Goal: Transaction & Acquisition: Purchase product/service

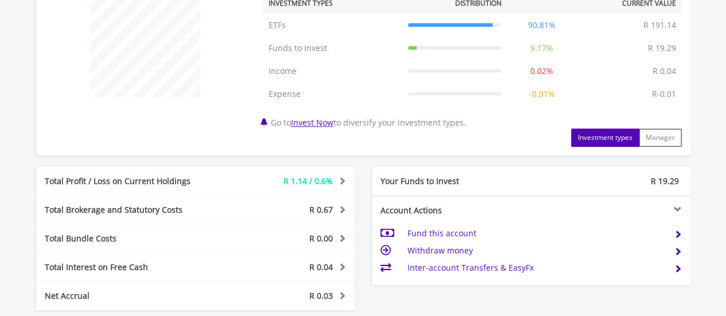
scroll to position [699, 0]
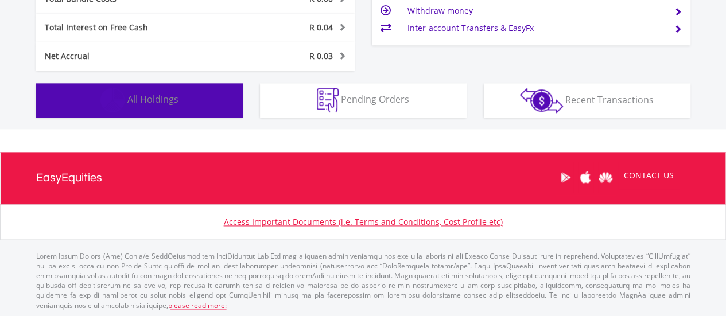
click at [170, 104] on span "All Holdings" at bounding box center [152, 99] width 51 height 13
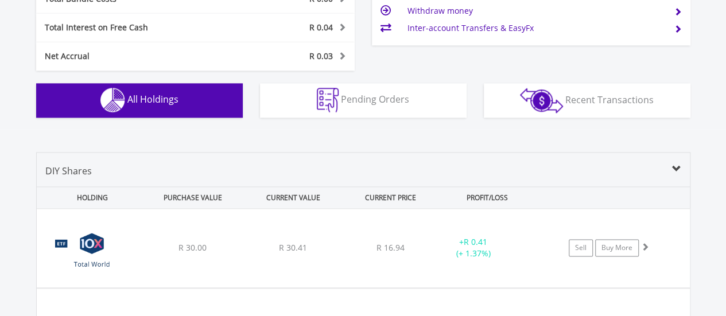
scroll to position [851, 0]
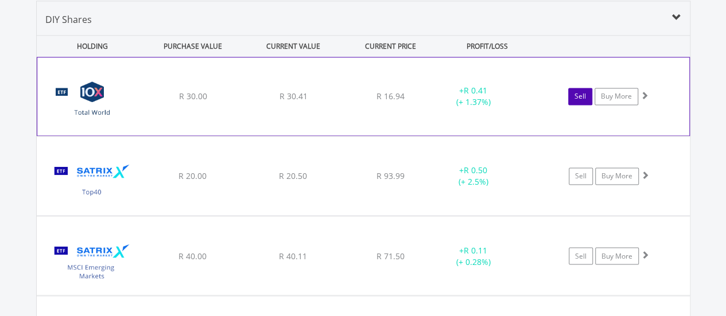
click at [585, 94] on link "Sell" at bounding box center [580, 96] width 24 height 17
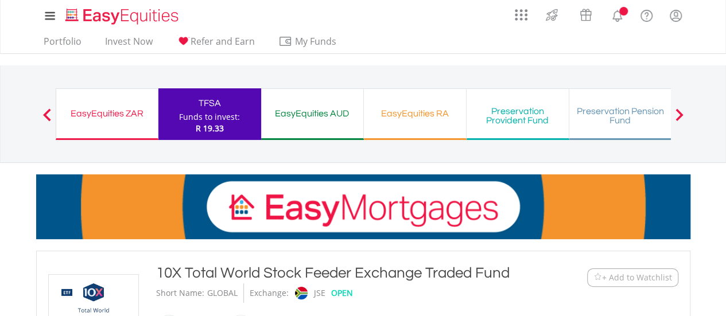
scroll to position [344, 0]
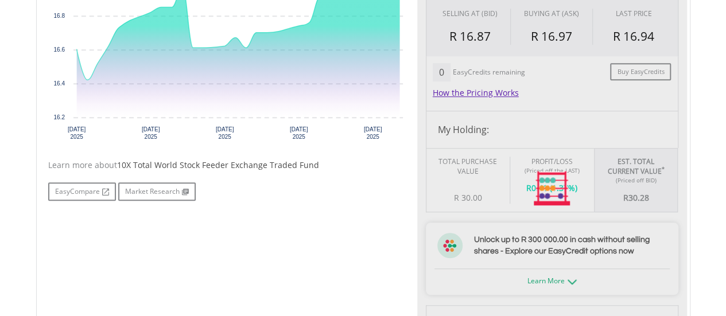
type input "*****"
type input "******"
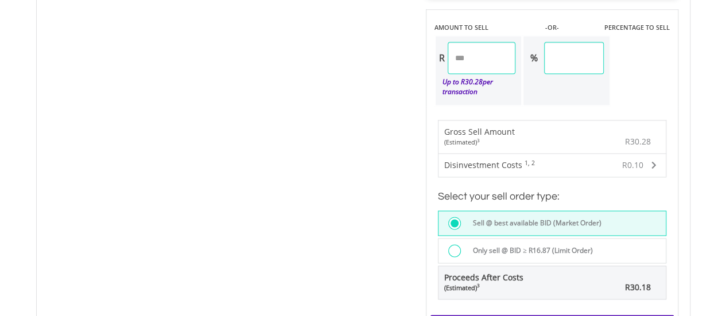
scroll to position [804, 0]
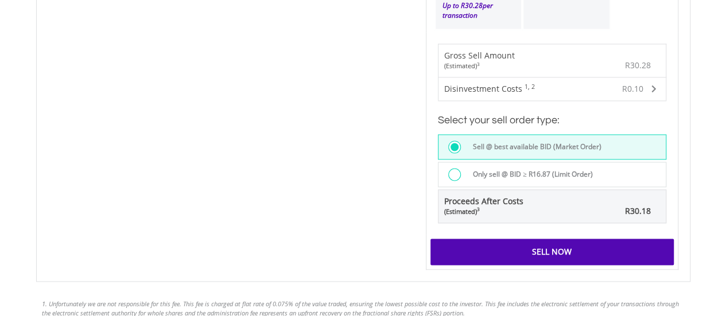
click at [457, 173] on div at bounding box center [454, 174] width 13 height 13
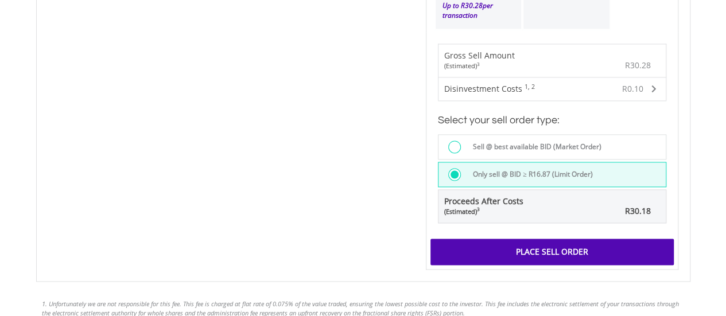
click at [514, 247] on div "Place Sell Order" at bounding box center [552, 252] width 243 height 26
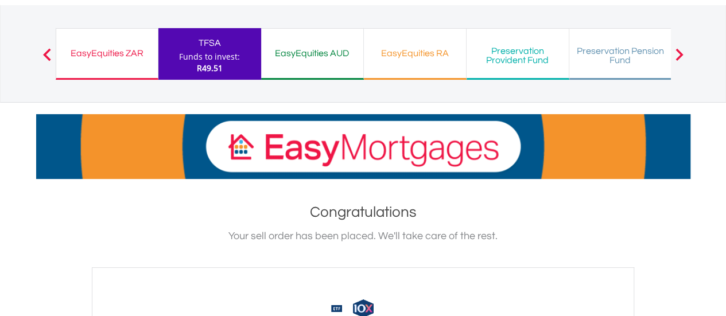
scroll to position [57, 0]
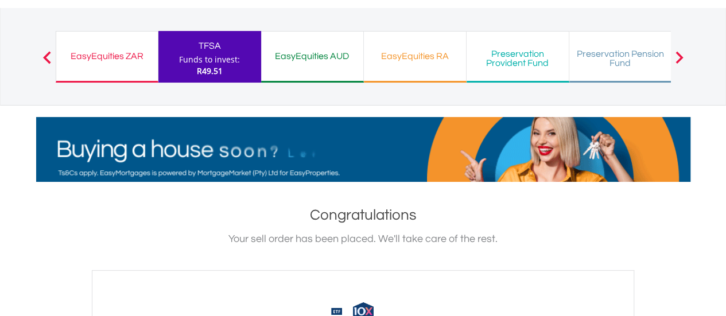
click at [209, 54] on div "Funds to invest:" at bounding box center [209, 59] width 61 height 11
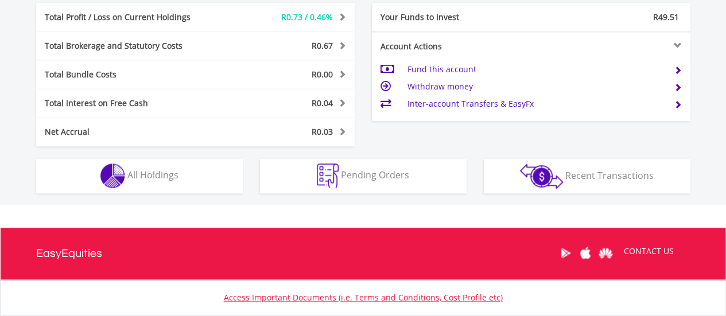
scroll to position [689, 0]
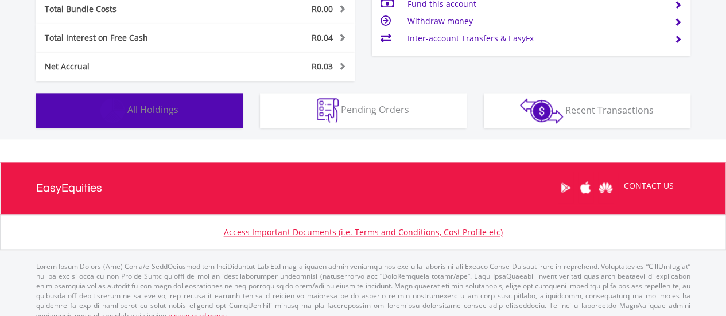
click at [137, 111] on span "All Holdings" at bounding box center [152, 109] width 51 height 13
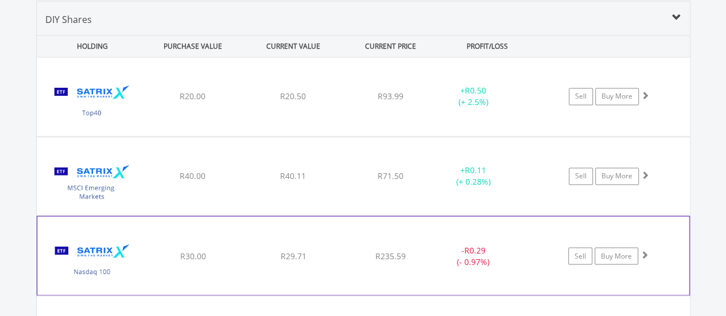
scroll to position [966, 0]
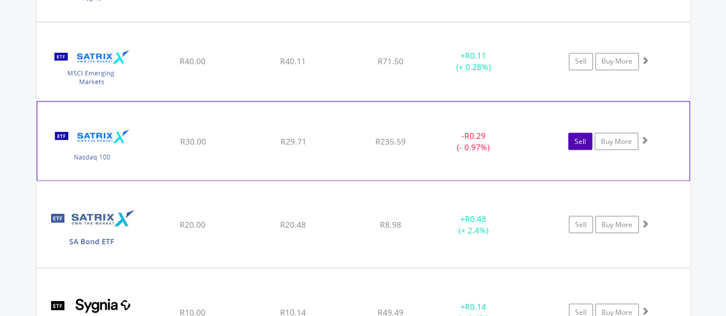
click at [581, 139] on link "Sell" at bounding box center [580, 141] width 24 height 17
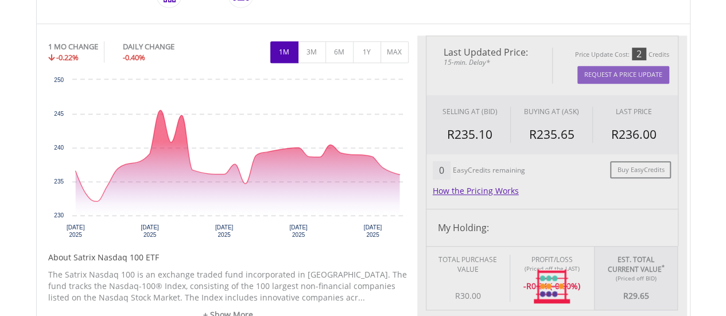
type input "*****"
type input "******"
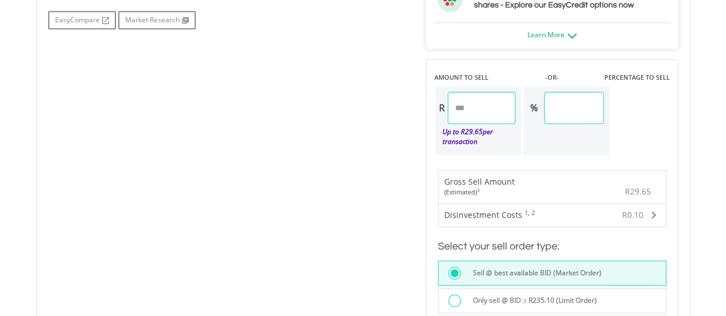
scroll to position [804, 0]
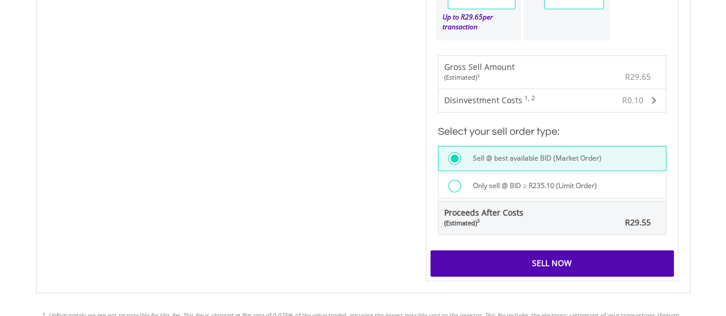
click at [498, 185] on label "Only sell @ BID ≥ R235.10 (Limit Order)" at bounding box center [531, 186] width 131 height 13
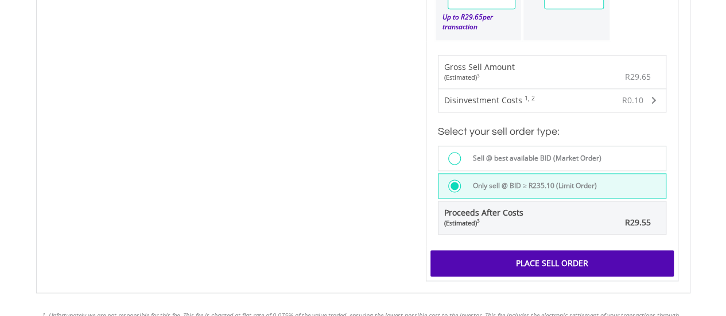
click at [527, 260] on div "Place Sell Order" at bounding box center [552, 263] width 243 height 26
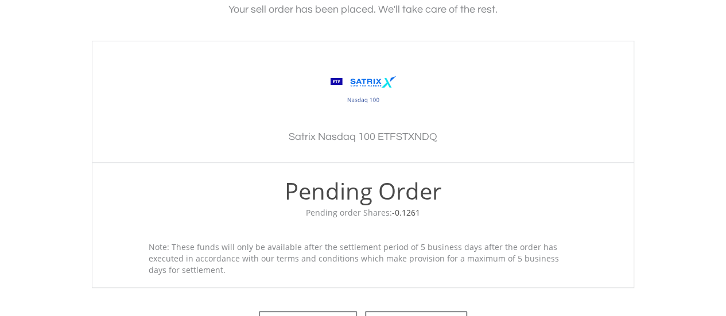
scroll to position [497, 0]
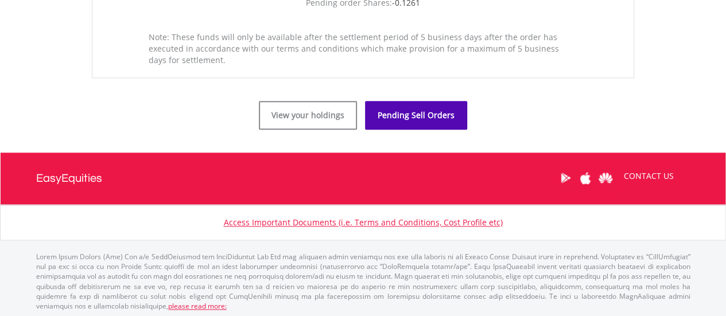
click at [410, 115] on link "Pending Sell Orders" at bounding box center [416, 115] width 102 height 29
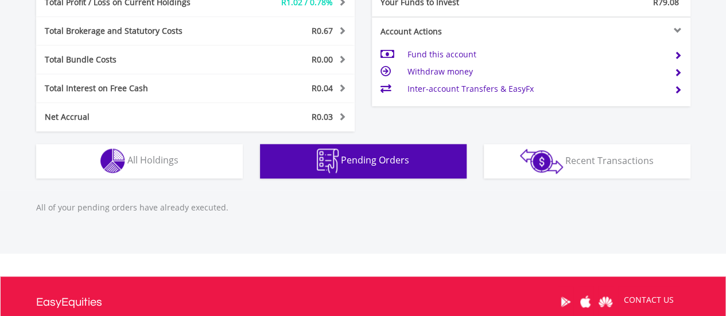
scroll to position [763, 0]
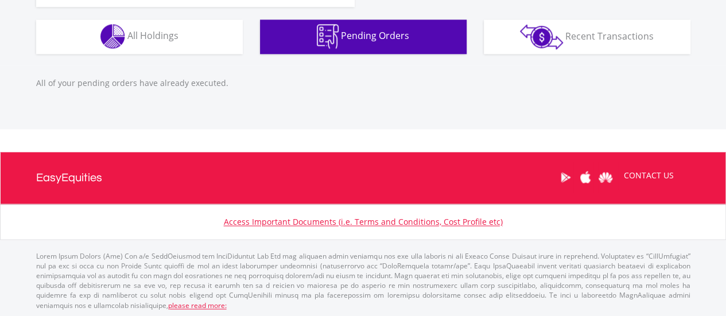
click at [390, 36] on span "Pending Orders" at bounding box center [375, 35] width 68 height 13
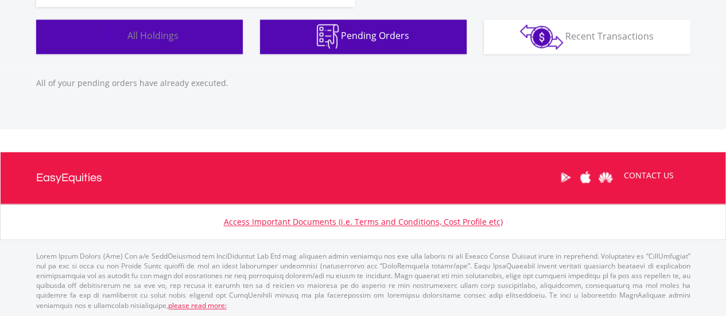
click at [163, 36] on span "All Holdings" at bounding box center [152, 35] width 51 height 13
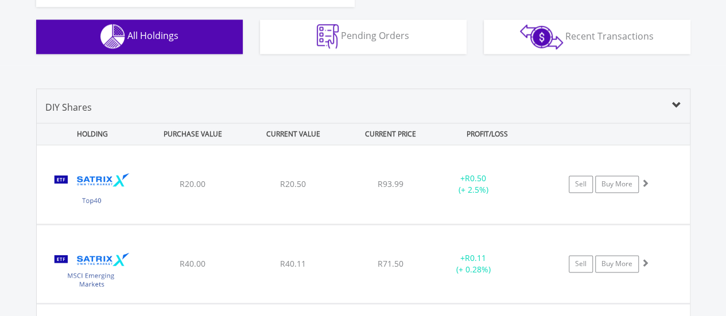
scroll to position [851, 0]
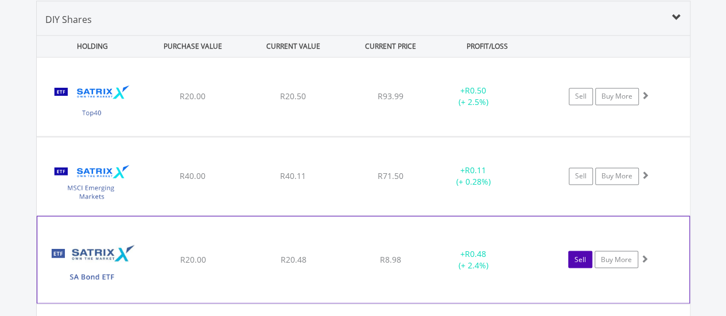
click at [582, 259] on link "Sell" at bounding box center [580, 259] width 24 height 17
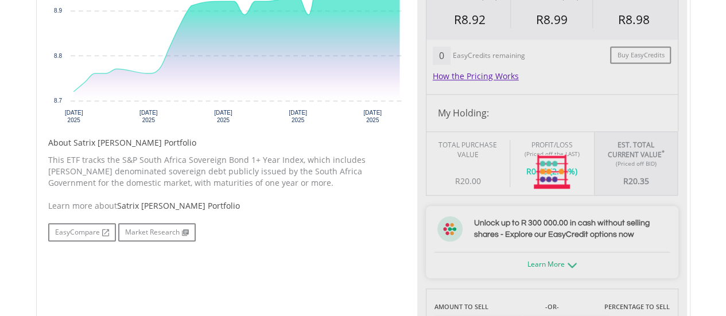
type input "*****"
type input "******"
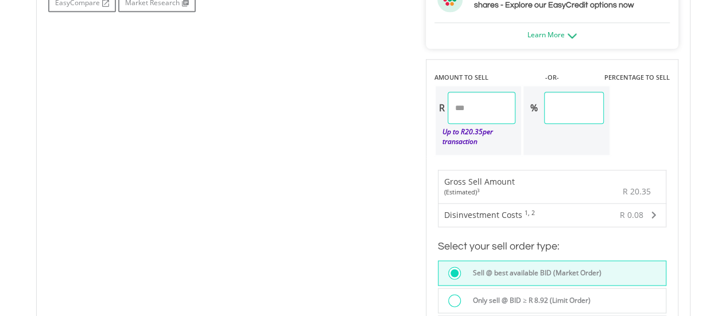
scroll to position [861, 0]
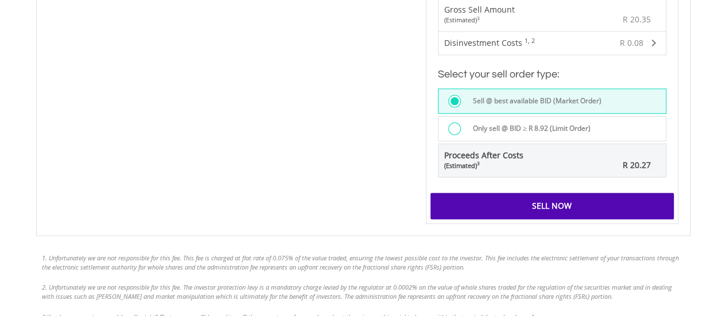
click at [478, 125] on label "Only sell @ BID ≥ R 8.92 (Limit Order)" at bounding box center [528, 128] width 125 height 13
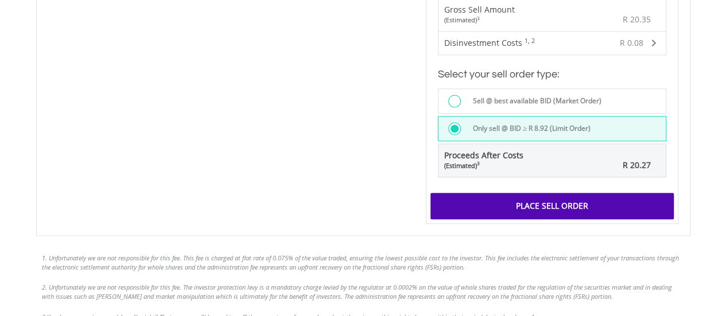
click at [520, 200] on div "Place Sell Order" at bounding box center [552, 206] width 243 height 26
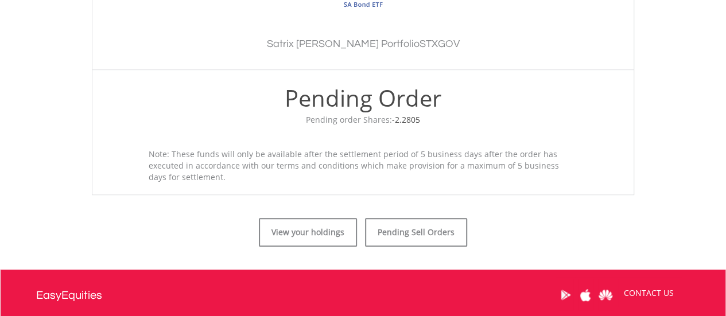
scroll to position [459, 0]
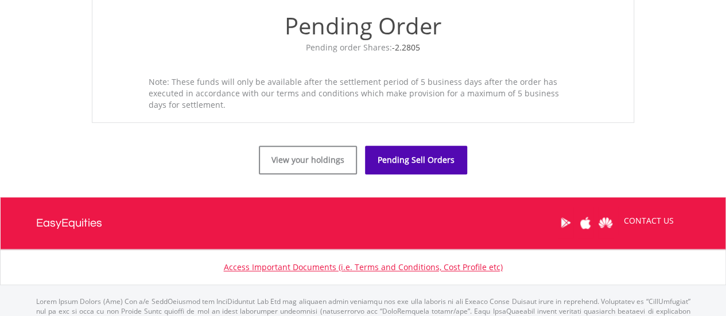
click at [423, 160] on link "Pending Sell Orders" at bounding box center [416, 160] width 102 height 29
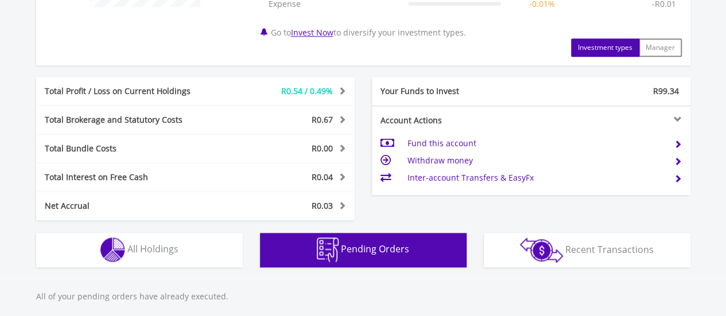
scroll to position [110, 218]
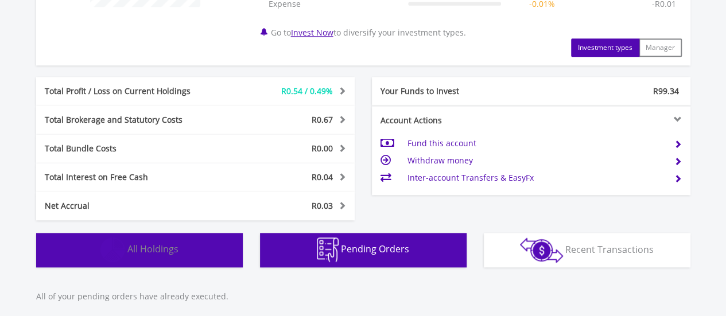
click at [161, 253] on span "All Holdings" at bounding box center [152, 249] width 51 height 13
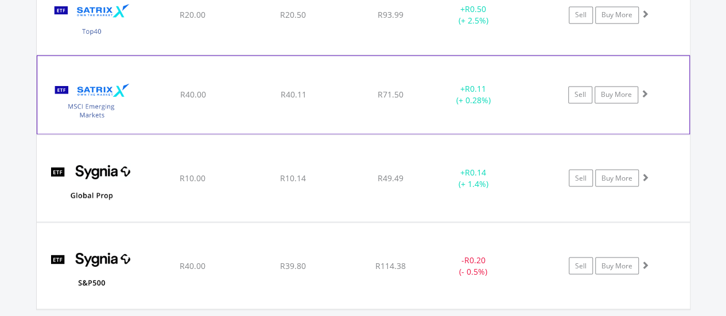
scroll to position [1023, 0]
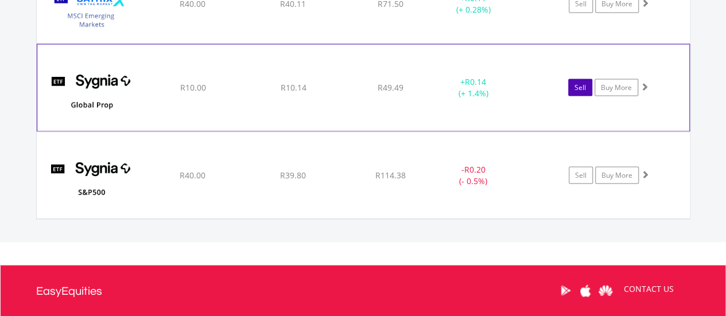
click at [580, 87] on link "Sell" at bounding box center [580, 87] width 24 height 17
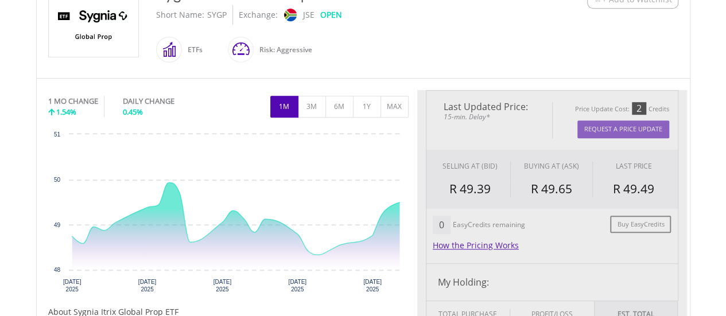
scroll to position [344, 0]
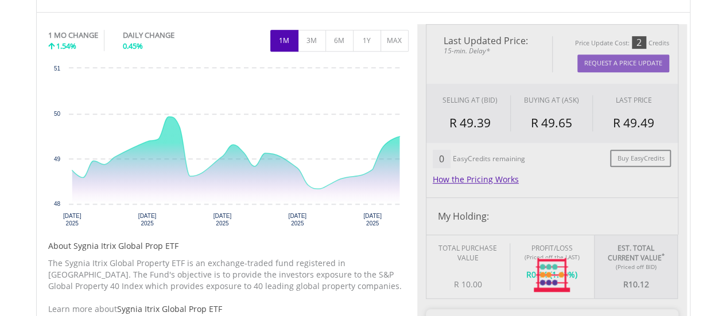
type input "*****"
type input "******"
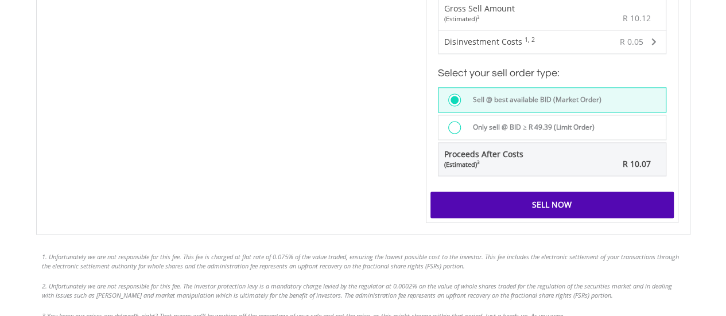
scroll to position [919, 0]
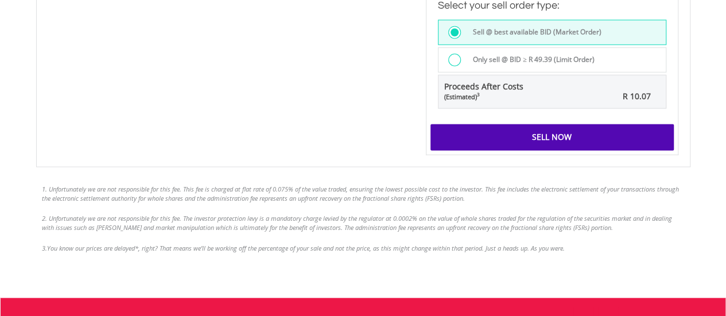
click at [456, 54] on div at bounding box center [454, 59] width 13 height 13
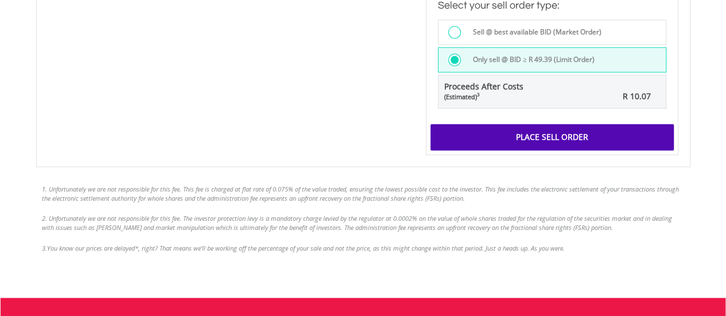
click at [517, 132] on div "Place Sell Order" at bounding box center [552, 137] width 243 height 26
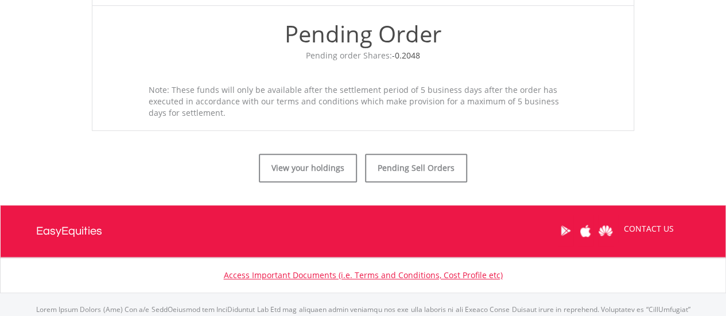
scroll to position [459, 0]
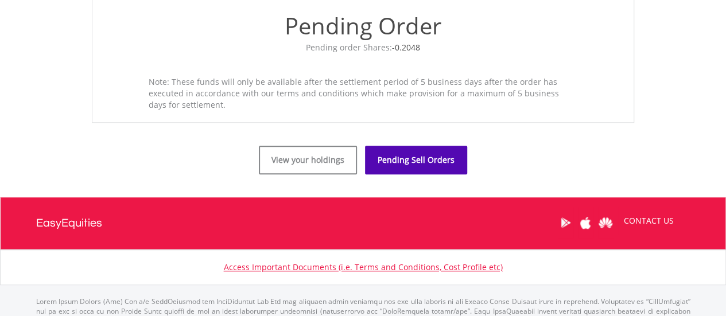
click at [416, 156] on link "Pending Sell Orders" at bounding box center [416, 160] width 102 height 29
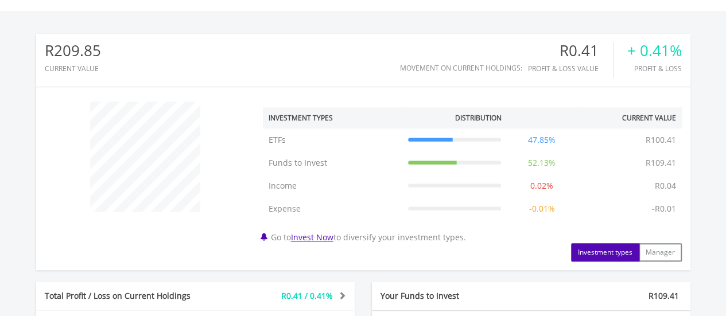
scroll to position [763, 0]
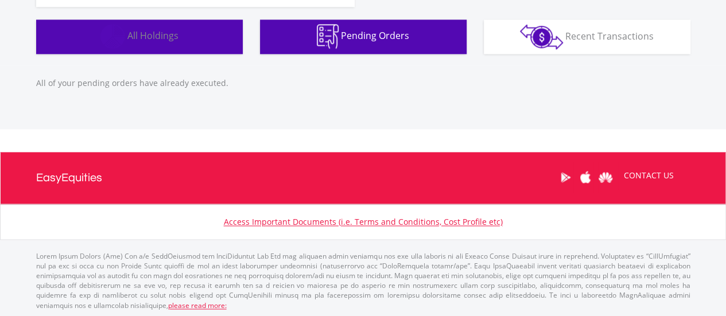
click at [144, 34] on span "All Holdings" at bounding box center [152, 35] width 51 height 13
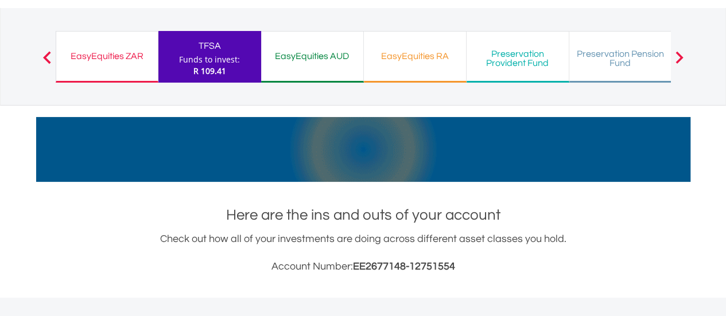
scroll to position [0, 0]
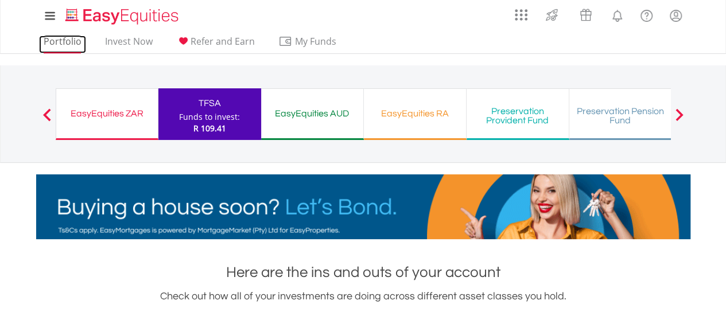
click at [68, 42] on link "Portfolio" at bounding box center [62, 45] width 47 height 18
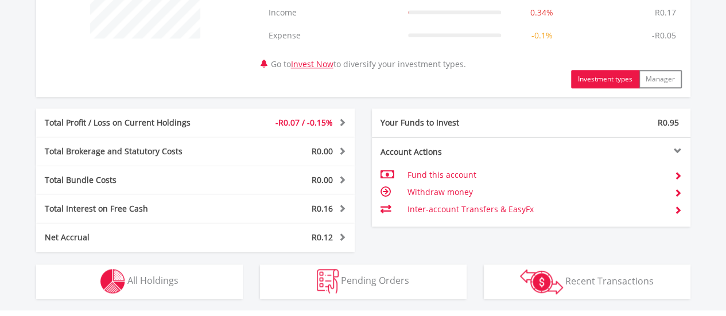
scroll to position [632, 0]
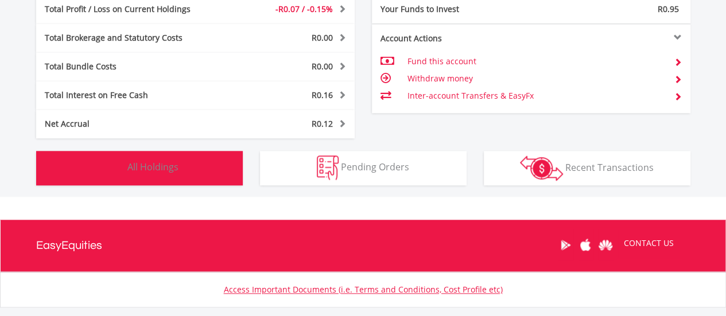
click at [167, 167] on span "All Holdings" at bounding box center [152, 167] width 51 height 13
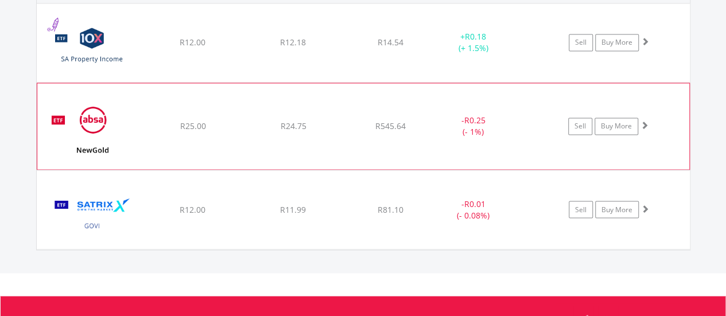
scroll to position [966, 0]
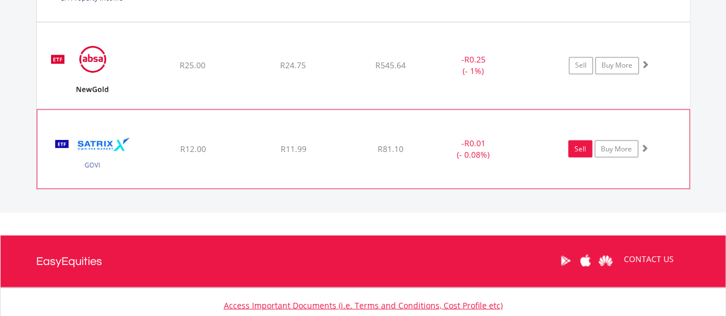
click at [574, 151] on link "Sell" at bounding box center [580, 148] width 24 height 17
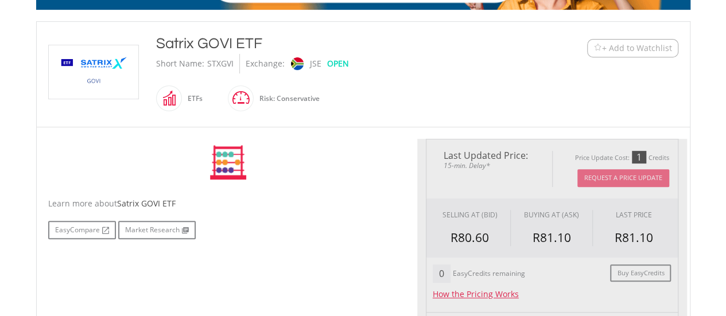
type input "*****"
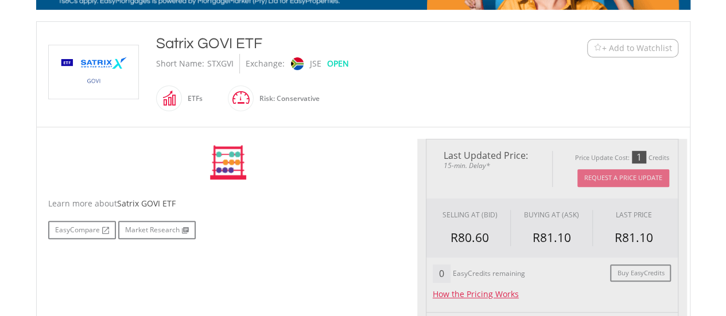
type input "******"
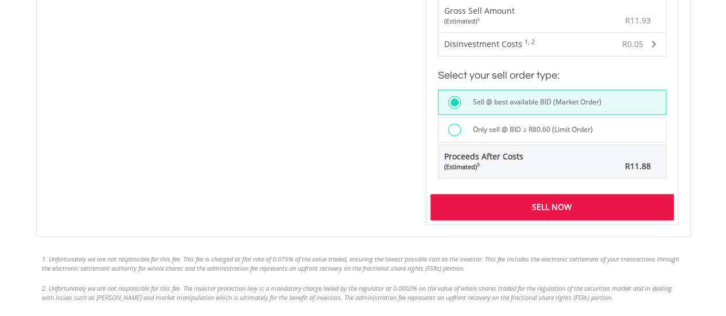
scroll to position [870, 0]
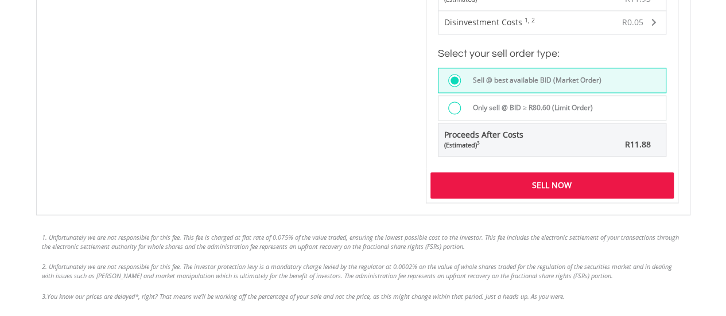
click at [483, 106] on label "Only sell @ BID ≥ R80.60 (Limit Order)" at bounding box center [529, 108] width 127 height 13
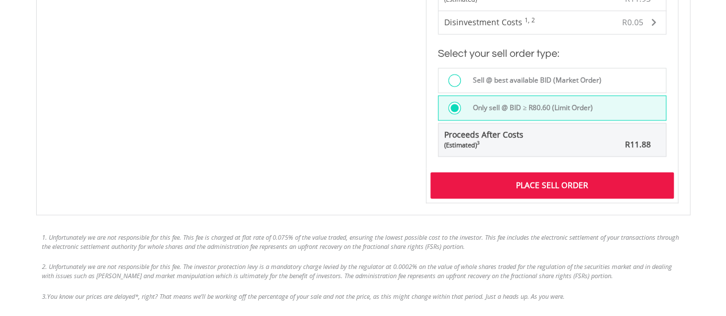
click at [529, 185] on div "Place Sell Order" at bounding box center [552, 185] width 243 height 26
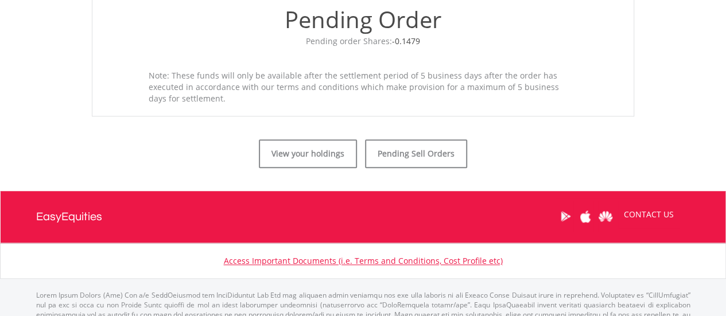
scroll to position [459, 0]
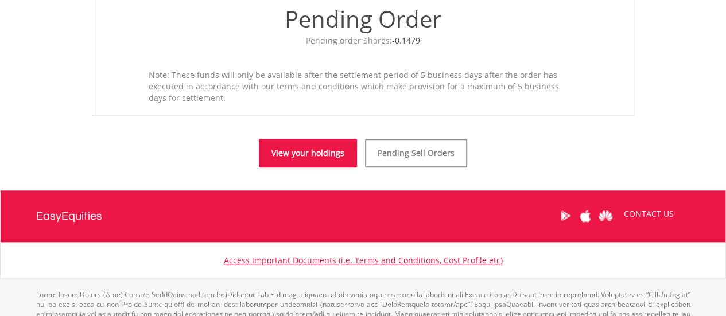
click at [313, 152] on link "View your holdings" at bounding box center [308, 153] width 98 height 29
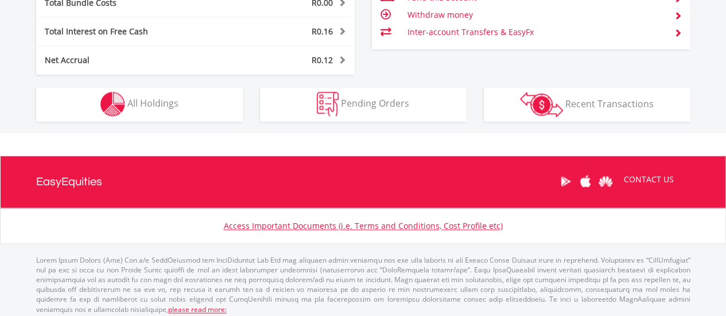
scroll to position [110, 218]
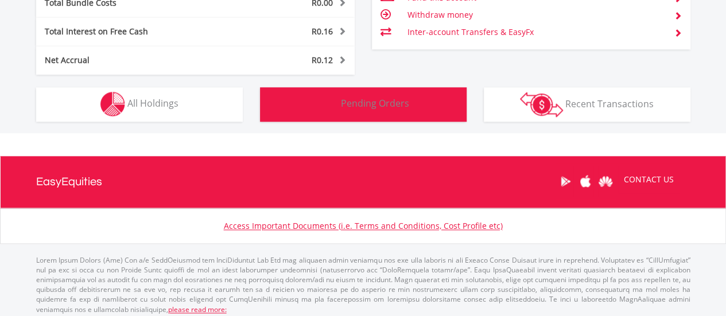
click at [328, 95] on img "button" at bounding box center [328, 104] width 22 height 25
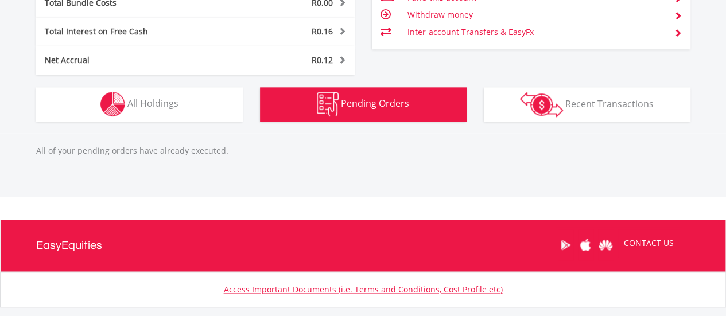
scroll to position [763, 0]
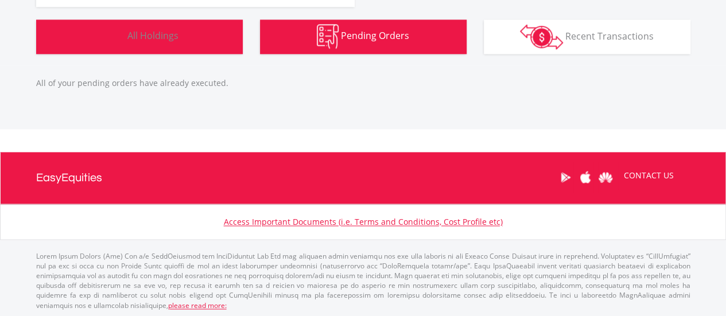
click at [157, 35] on span "All Holdings" at bounding box center [152, 35] width 51 height 13
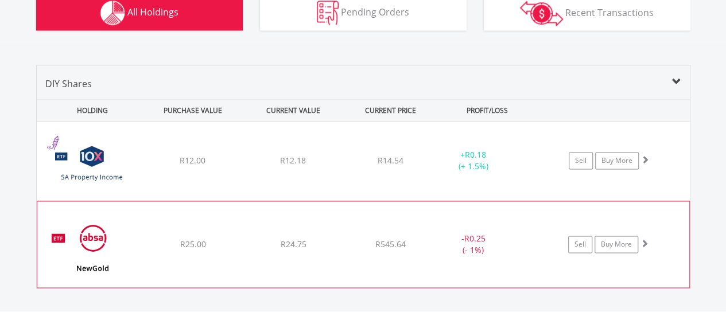
scroll to position [793, 0]
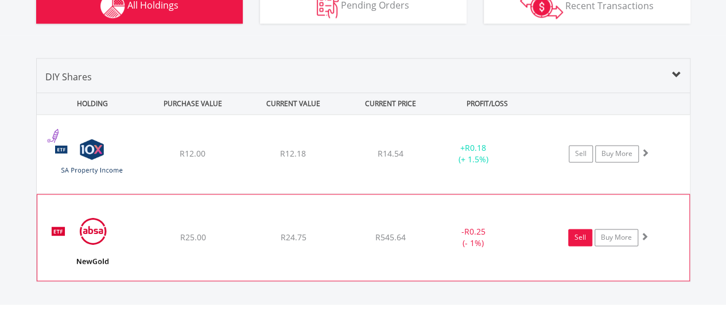
click at [575, 234] on link "Sell" at bounding box center [580, 237] width 24 height 17
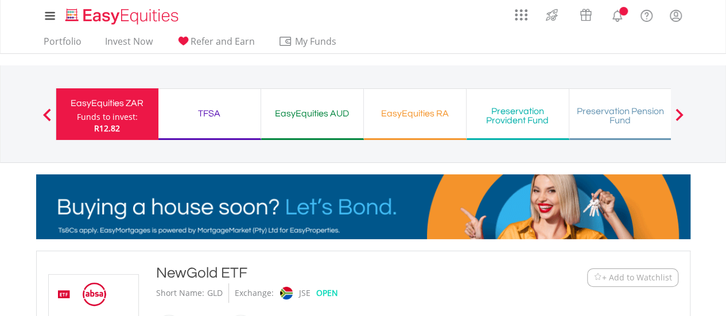
type input "*****"
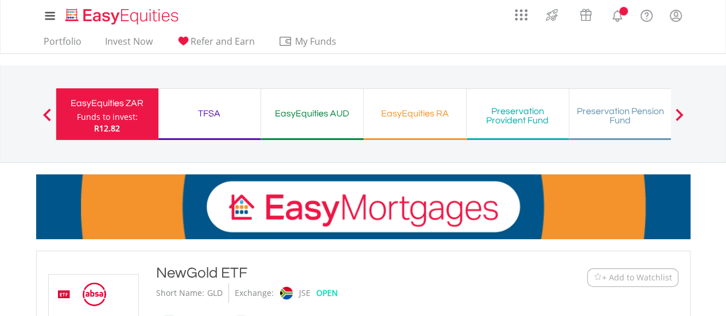
type input "******"
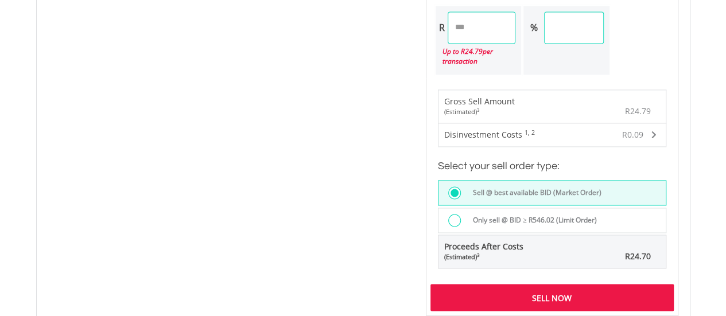
scroll to position [861, 0]
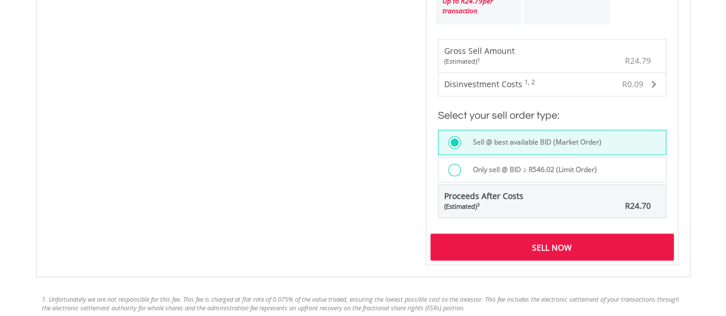
click at [481, 165] on label "Only sell @ BID ≥ R546.02 (Limit Order)" at bounding box center [531, 170] width 131 height 13
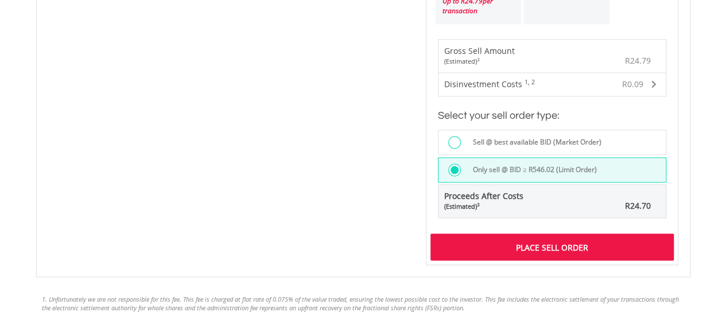
click at [537, 245] on div "Place Sell Order" at bounding box center [552, 247] width 243 height 26
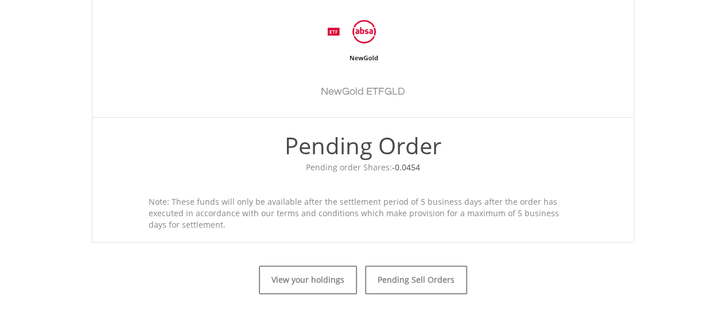
scroll to position [402, 0]
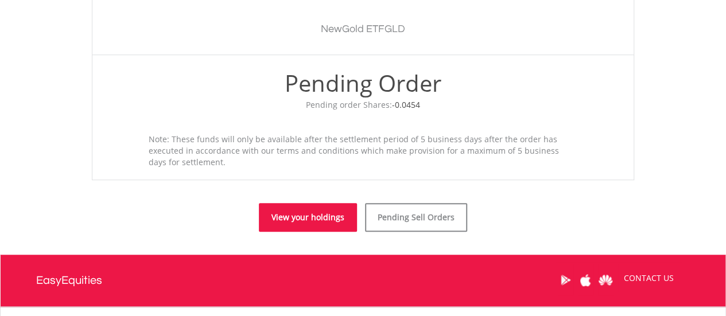
click at [333, 220] on link "View your holdings" at bounding box center [308, 217] width 98 height 29
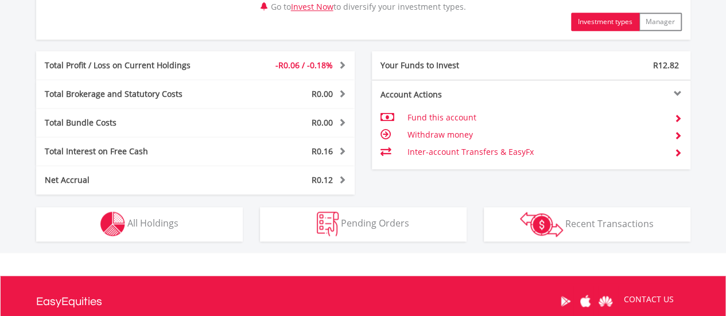
scroll to position [632, 0]
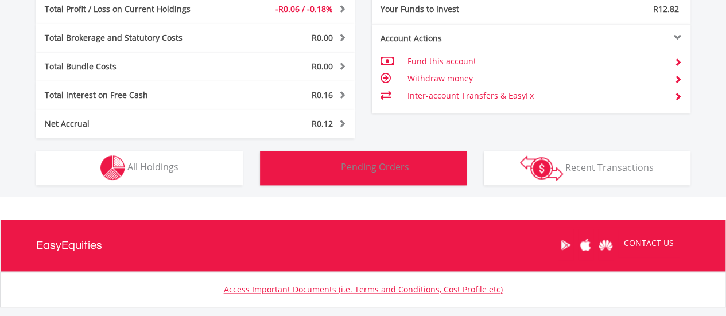
click at [375, 171] on span "Pending Orders" at bounding box center [375, 167] width 68 height 13
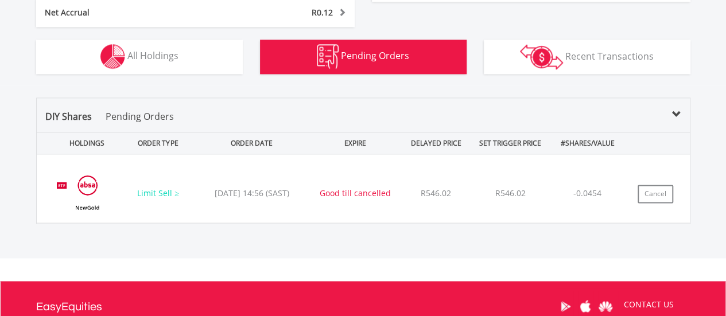
scroll to position [725, 0]
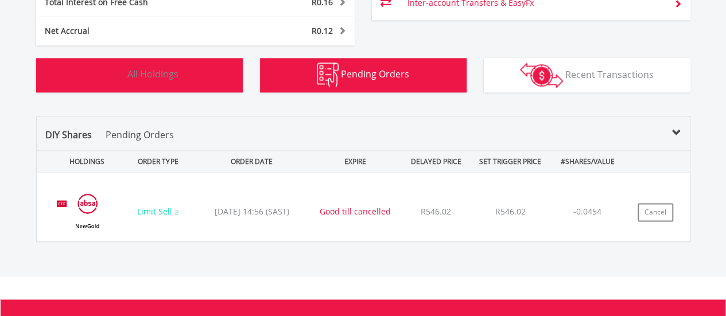
click at [183, 78] on button "Holdings All Holdings" at bounding box center [139, 75] width 207 height 34
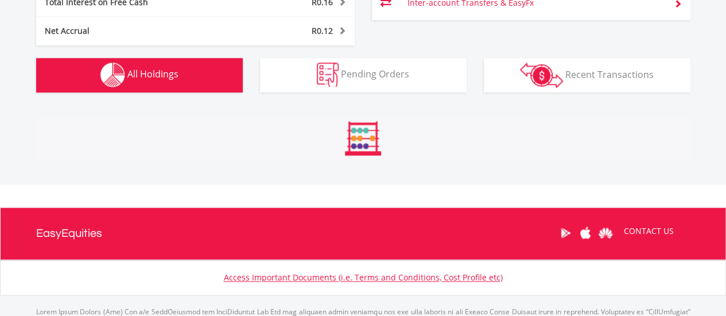
scroll to position [851, 0]
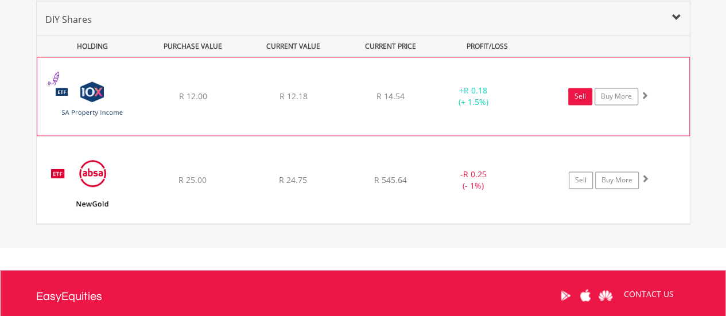
click at [578, 99] on link "Sell" at bounding box center [580, 96] width 24 height 17
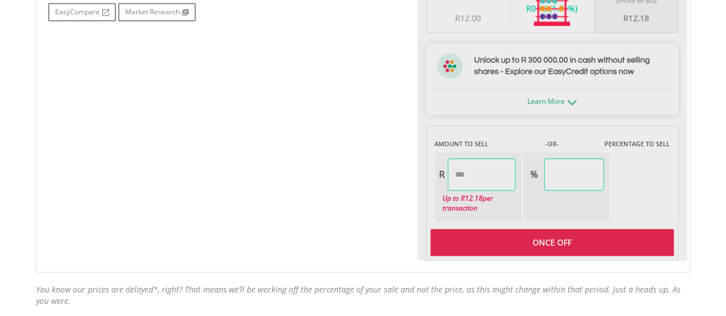
scroll to position [746, 0]
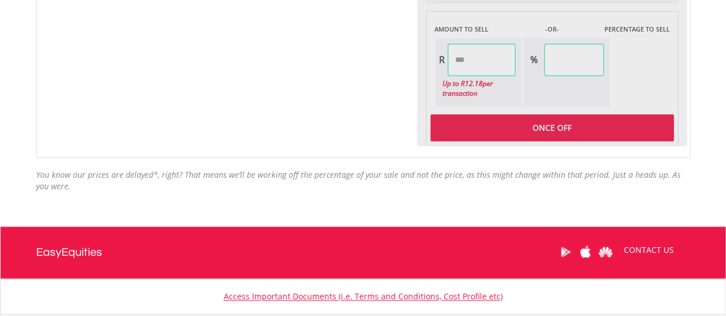
type input "*****"
type input "******"
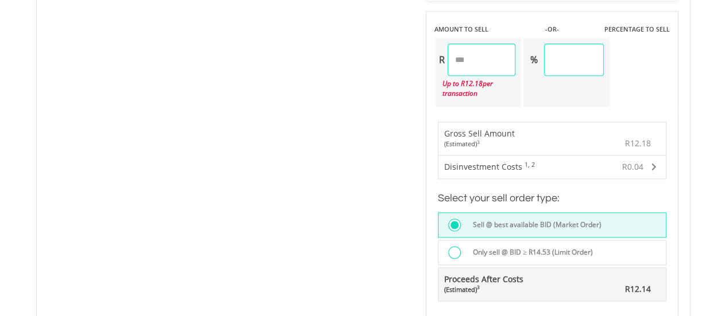
scroll to position [976, 0]
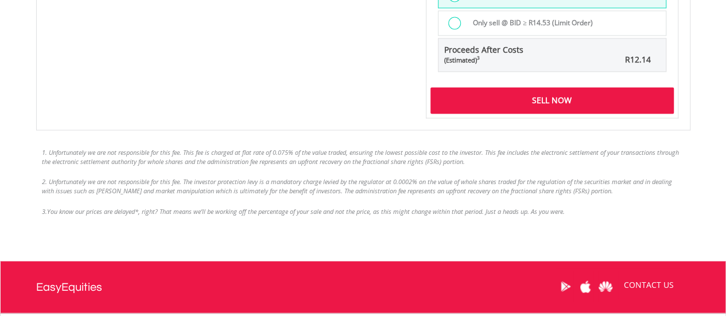
click at [454, 22] on div at bounding box center [454, 23] width 13 height 13
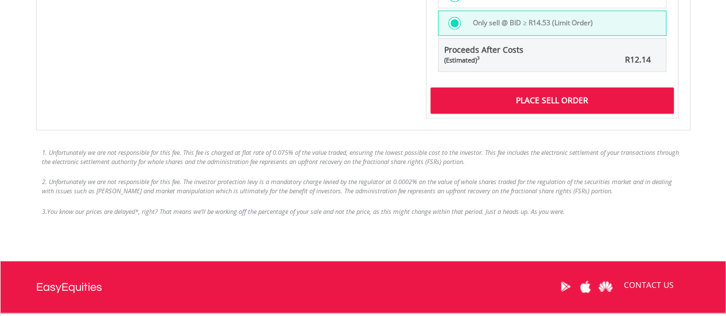
click at [510, 97] on div "Place Sell Order" at bounding box center [552, 100] width 243 height 26
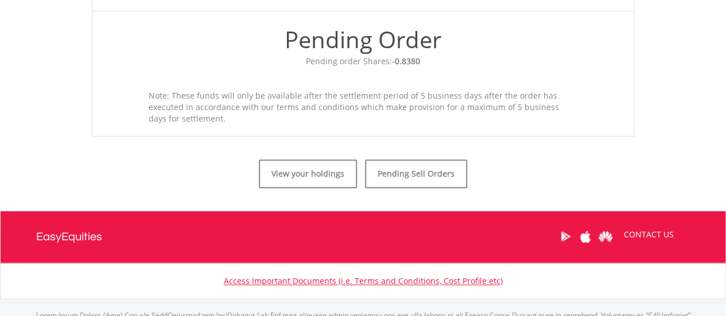
scroll to position [459, 0]
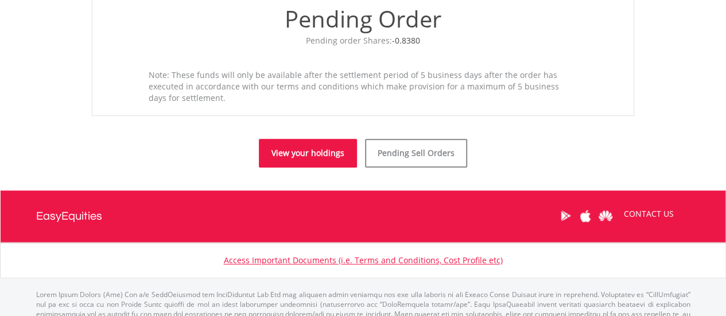
click at [299, 156] on link "View your holdings" at bounding box center [308, 153] width 98 height 29
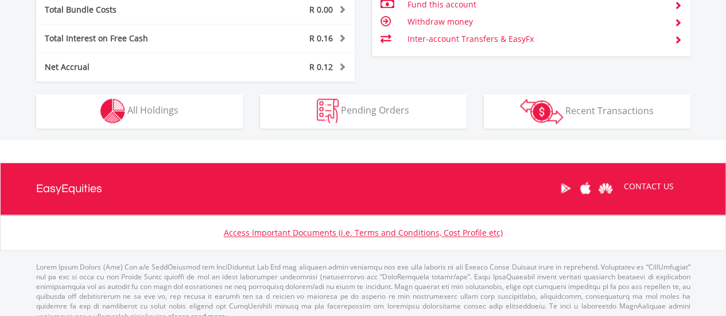
scroll to position [689, 0]
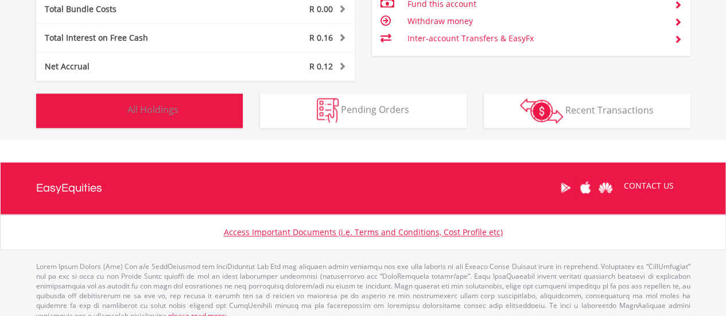
click at [184, 109] on button "Holdings All Holdings" at bounding box center [139, 111] width 207 height 34
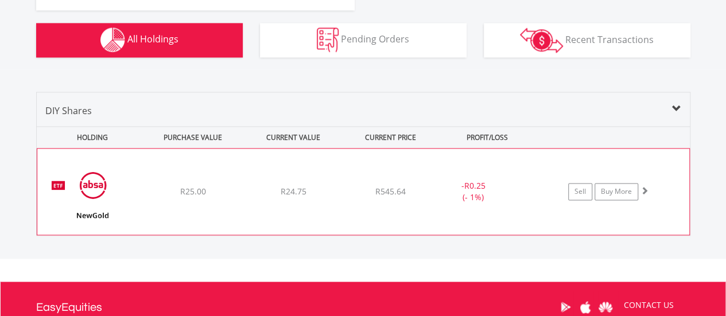
scroll to position [679, 0]
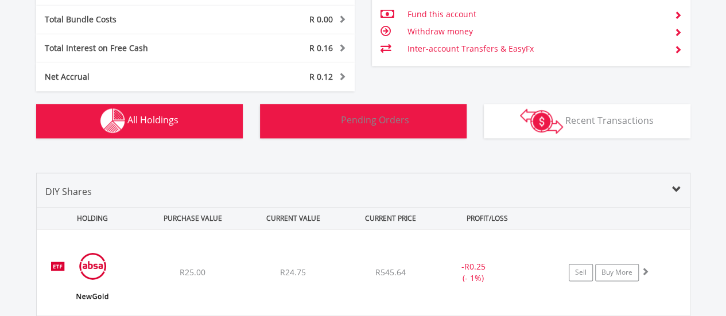
click at [397, 128] on button "Pending Orders Pending Orders" at bounding box center [363, 121] width 207 height 34
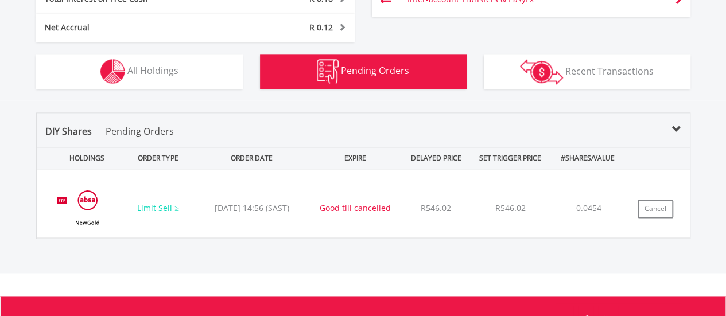
scroll to position [725, 0]
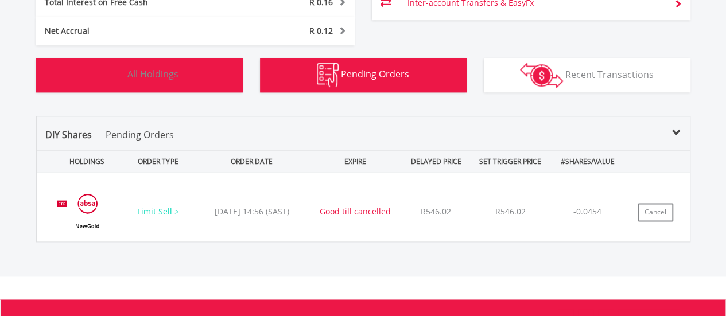
click at [186, 78] on button "Holdings All Holdings" at bounding box center [139, 75] width 207 height 34
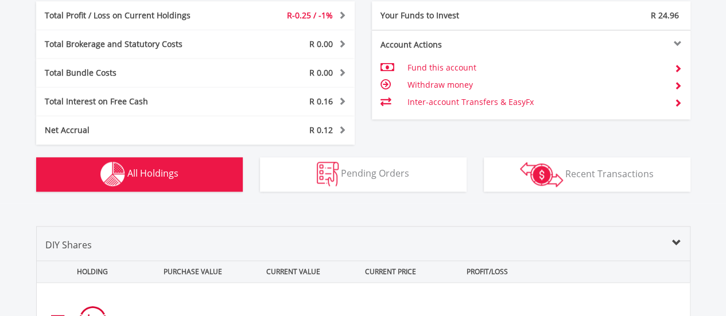
scroll to position [610, 0]
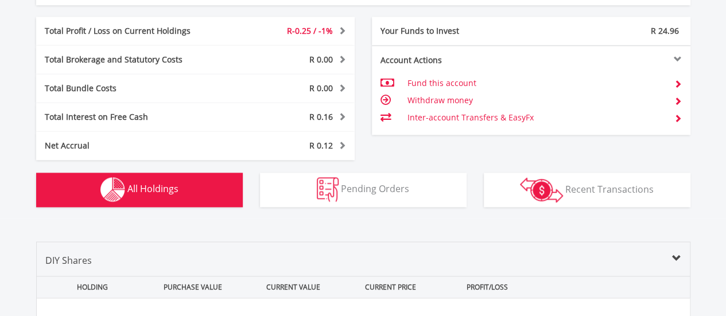
click at [337, 145] on span at bounding box center [340, 145] width 11 height 8
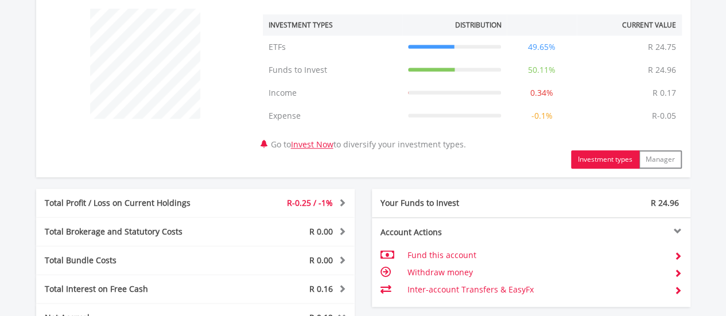
scroll to position [725, 0]
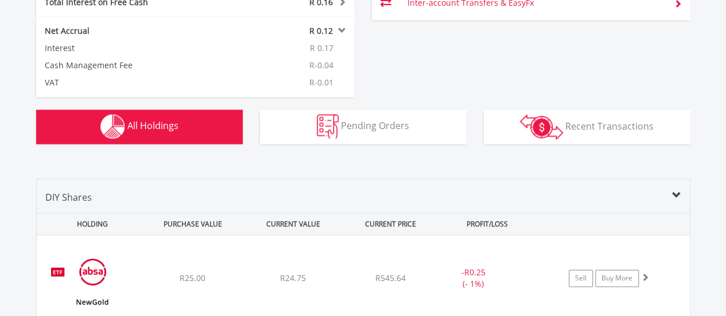
click at [212, 128] on button "Holdings All Holdings" at bounding box center [139, 127] width 207 height 34
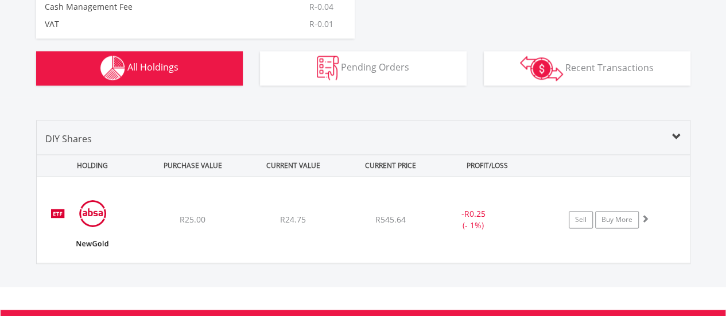
scroll to position [782, 0]
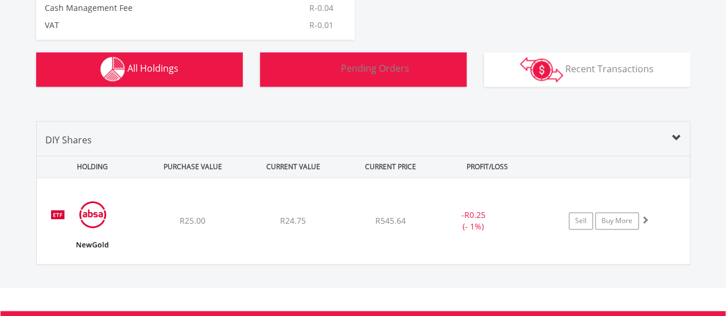
click at [350, 71] on span "Pending Orders" at bounding box center [375, 68] width 68 height 13
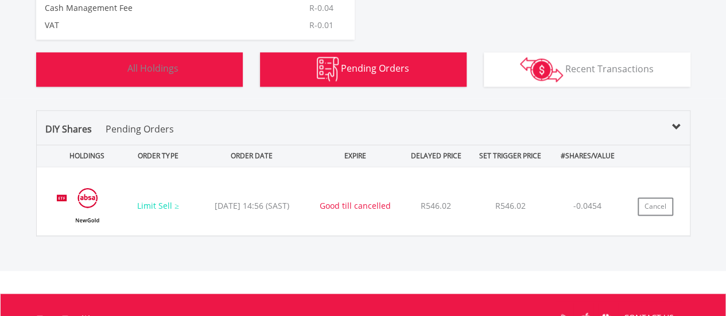
click at [185, 69] on button "Holdings All Holdings" at bounding box center [139, 69] width 207 height 34
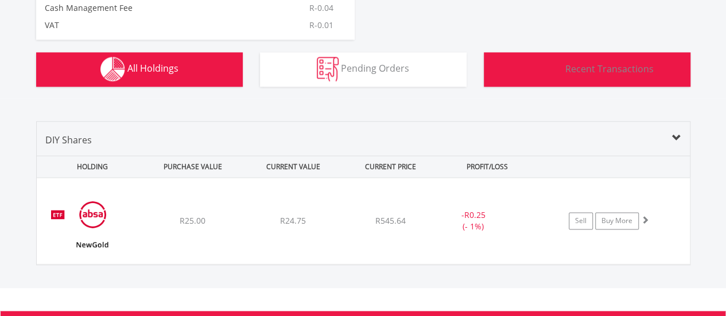
click at [573, 64] on span "Recent Transactions" at bounding box center [610, 68] width 88 height 13
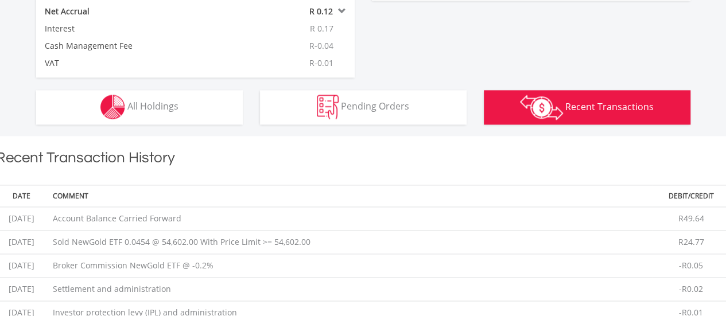
scroll to position [761, 0]
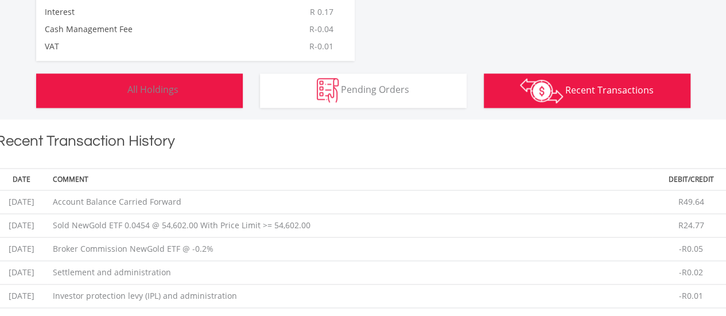
click at [157, 85] on span "All Holdings" at bounding box center [152, 89] width 51 height 13
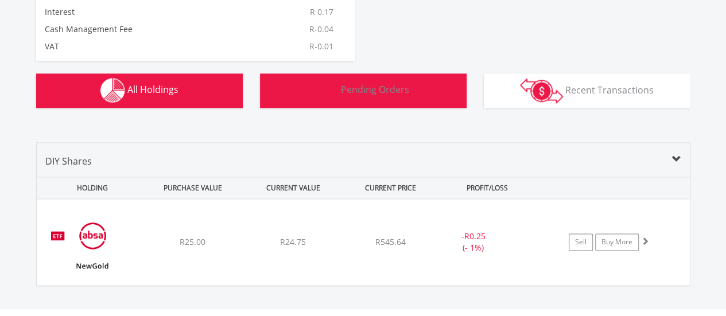
click at [367, 88] on span "Pending Orders" at bounding box center [375, 89] width 68 height 13
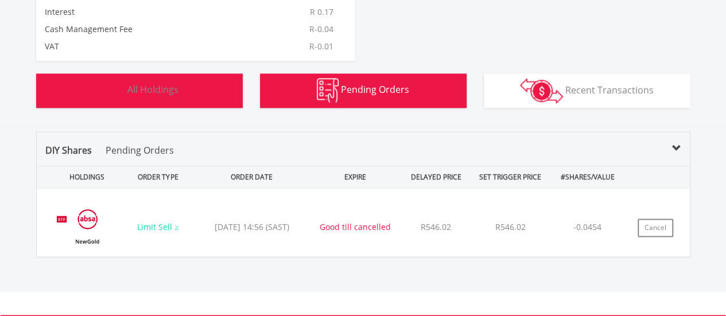
click at [144, 94] on span "All Holdings" at bounding box center [152, 89] width 51 height 13
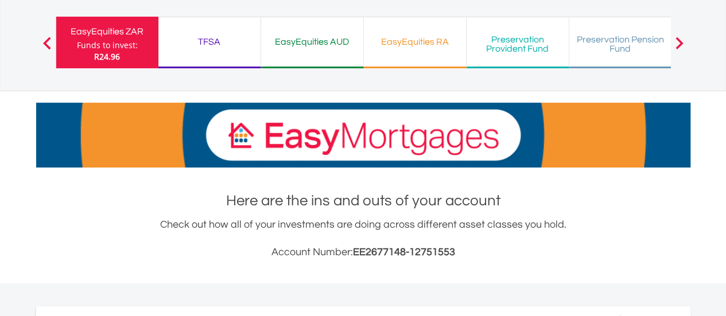
scroll to position [14, 0]
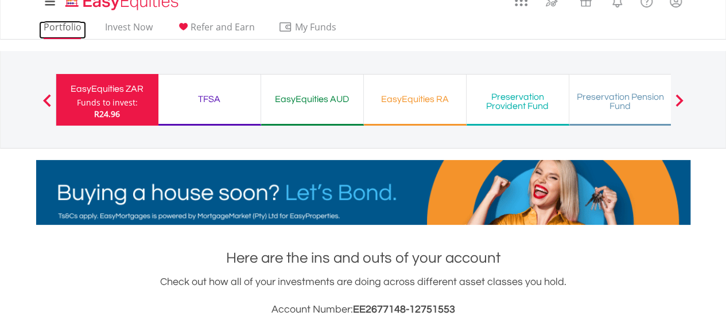
click at [59, 25] on link "Portfolio" at bounding box center [62, 30] width 47 height 18
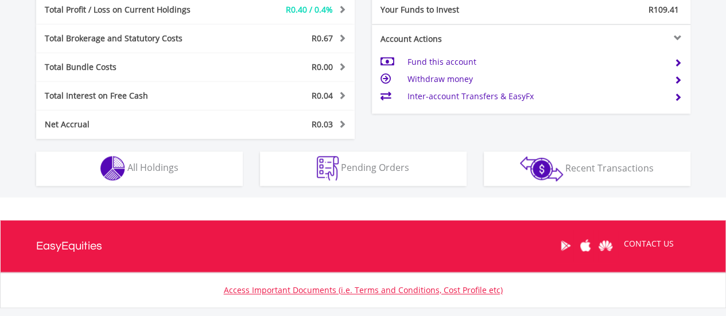
scroll to position [632, 0]
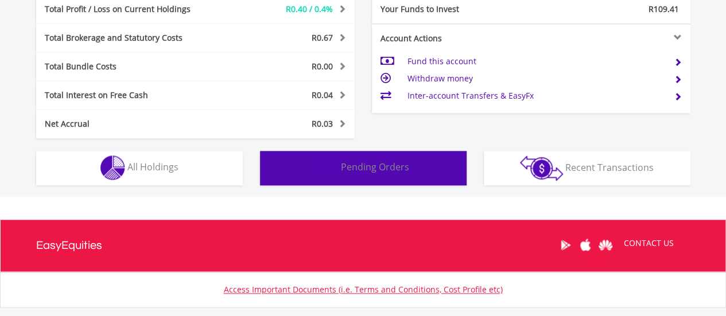
click at [322, 161] on img "button" at bounding box center [328, 168] width 22 height 25
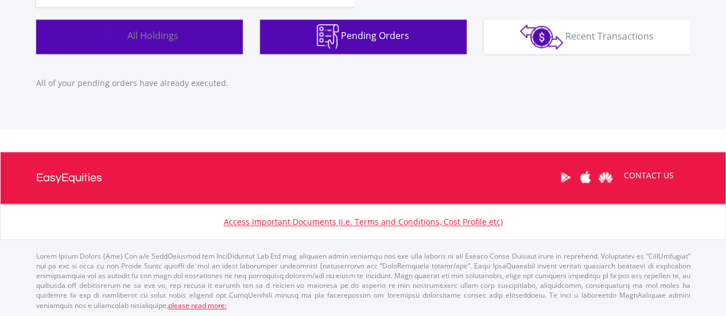
click at [162, 40] on span "All Holdings" at bounding box center [152, 35] width 51 height 13
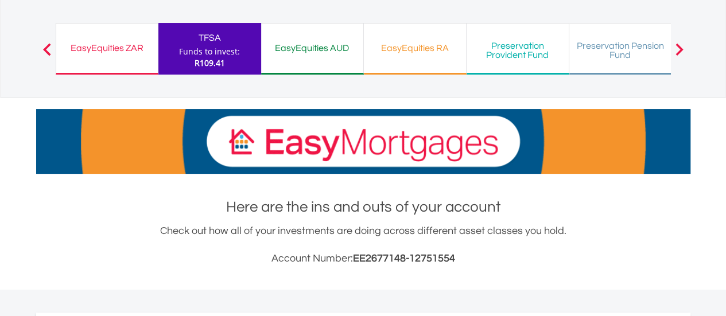
scroll to position [0, 0]
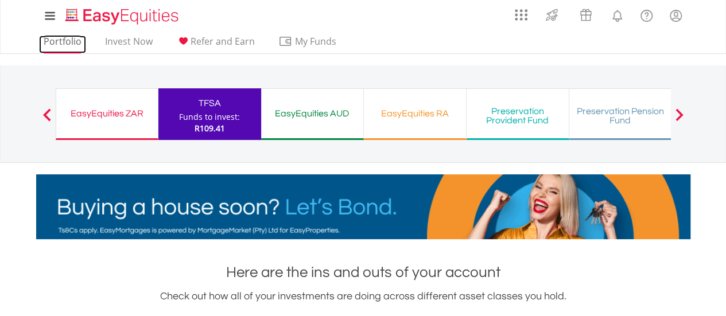
click at [63, 41] on link "Portfolio" at bounding box center [62, 45] width 47 height 18
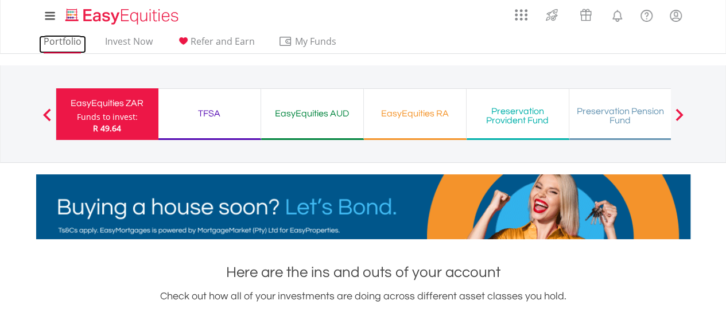
click at [62, 42] on link "Portfolio" at bounding box center [62, 45] width 47 height 18
